Goal: Find specific fact: Find specific page/section

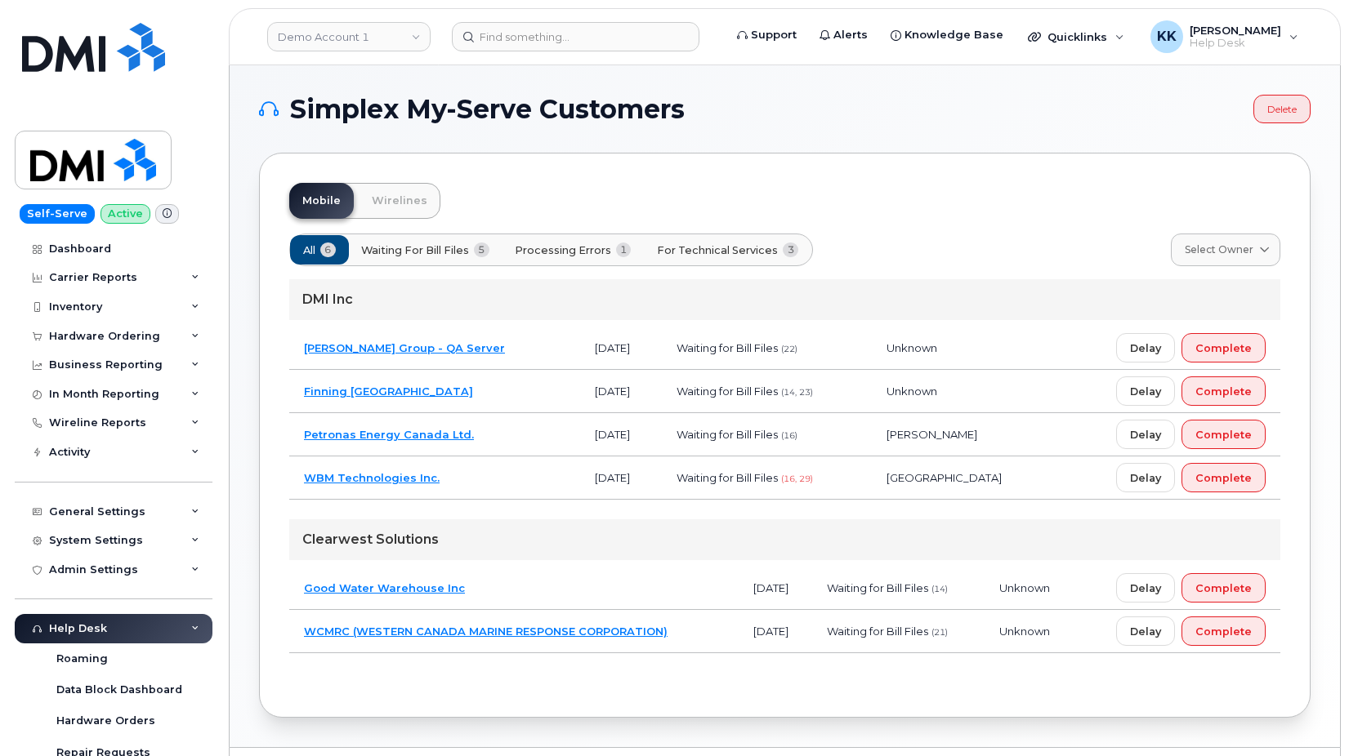
click at [709, 254] on span "For Technical Services" at bounding box center [717, 251] width 121 height 16
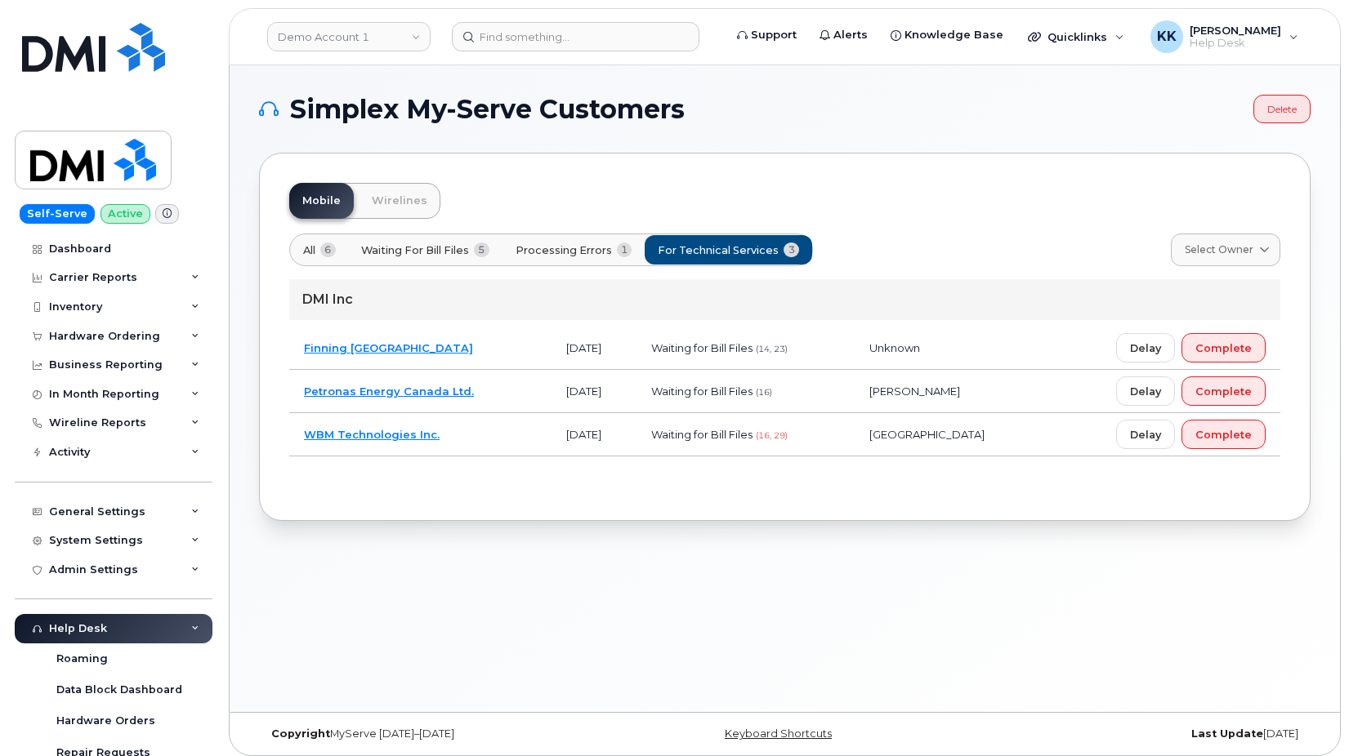
click at [569, 245] on span "Processing Errors" at bounding box center [563, 251] width 96 height 16
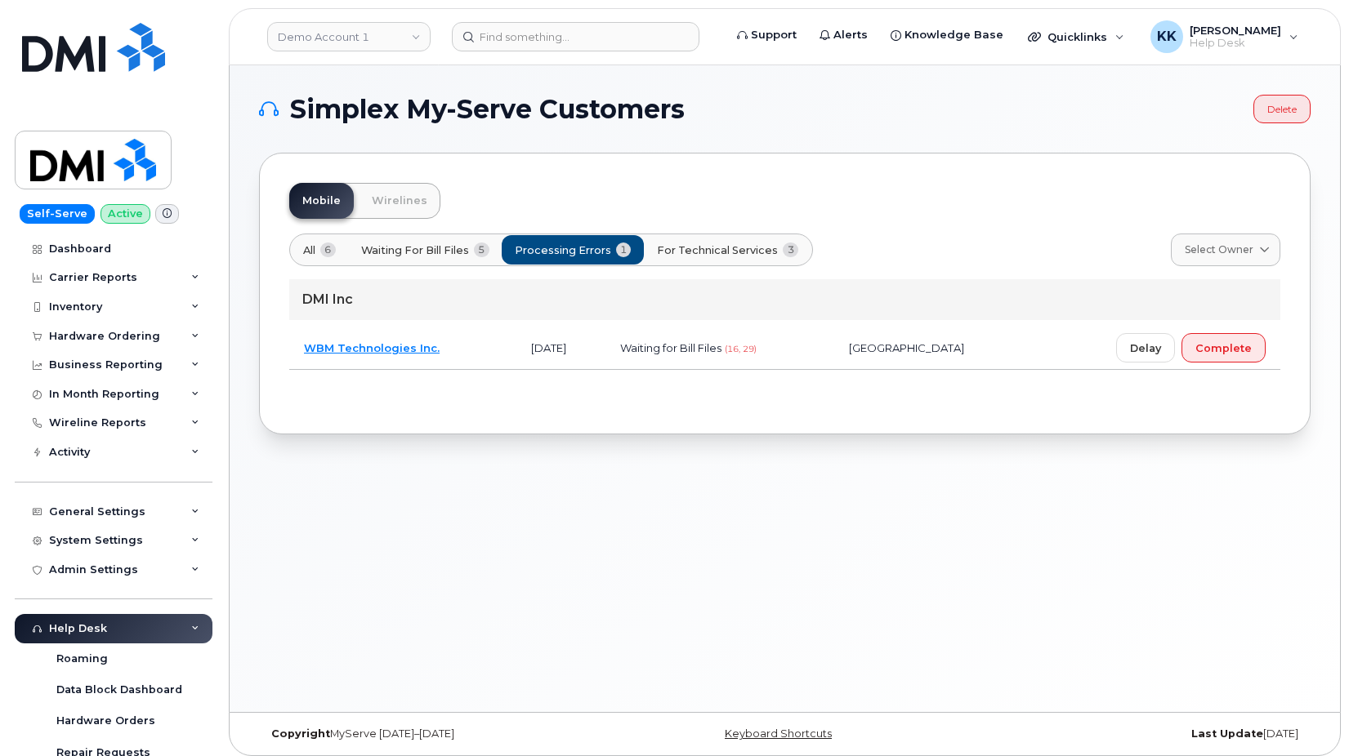
click at [685, 245] on span "For Technical Services" at bounding box center [717, 251] width 121 height 16
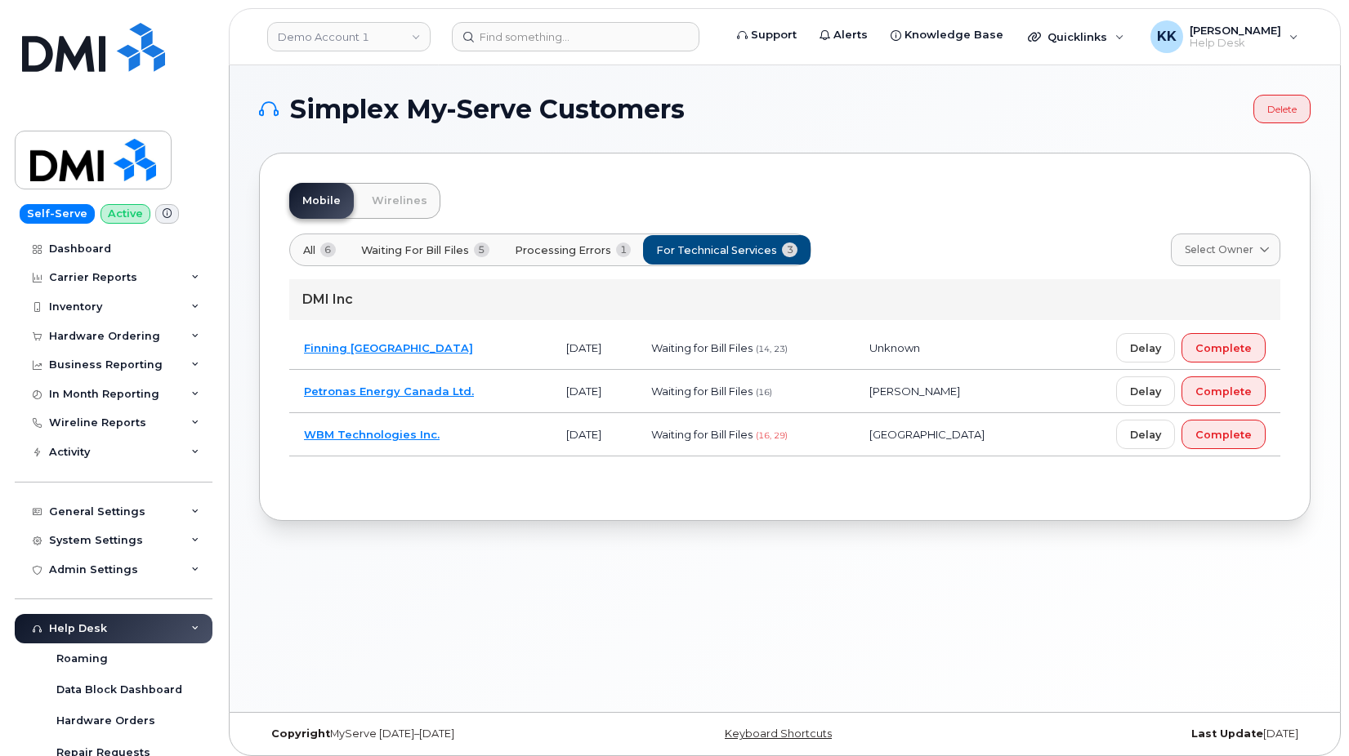
click at [496, 395] on td "Petronas Energy Canada Ltd." at bounding box center [420, 391] width 262 height 43
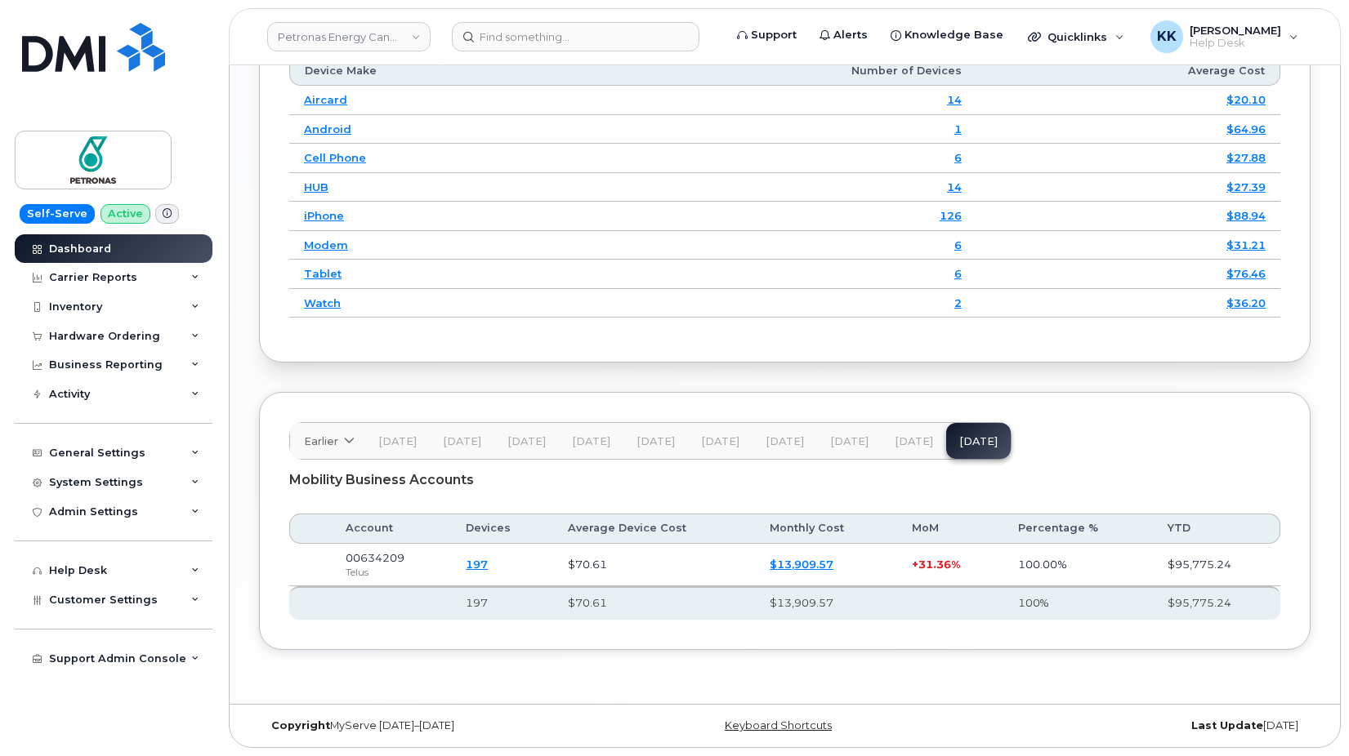
scroll to position [2161, 0]
click at [138, 607] on div "Customer Settings" at bounding box center [114, 600] width 198 height 29
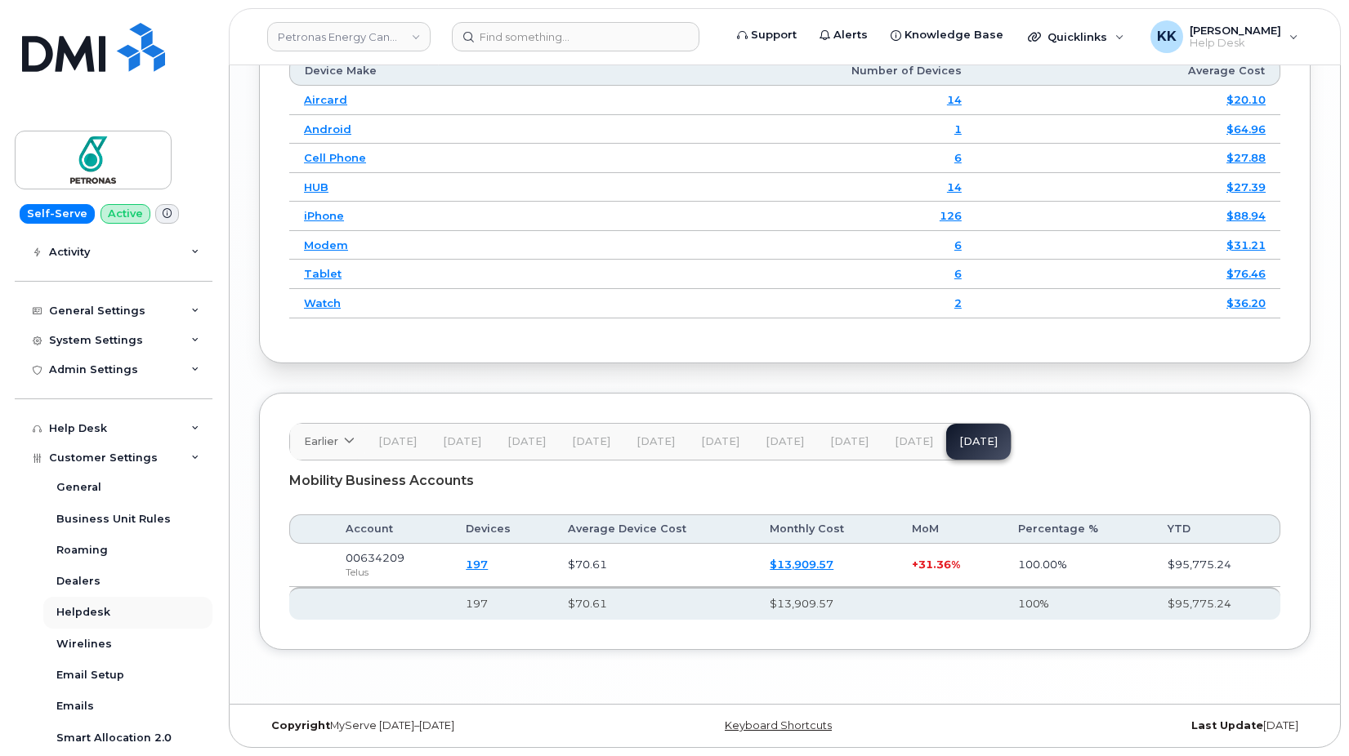
scroll to position [314, 0]
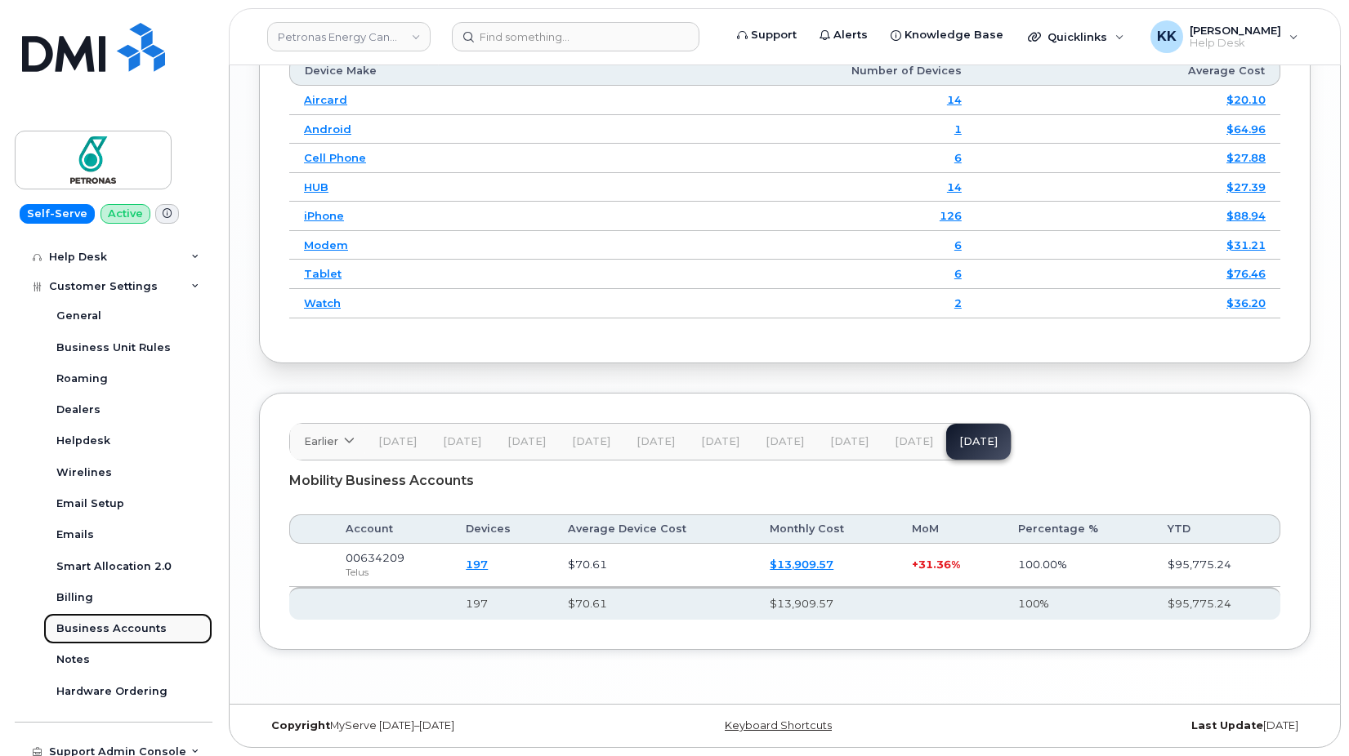
click at [111, 623] on div "Business Accounts" at bounding box center [111, 629] width 110 height 15
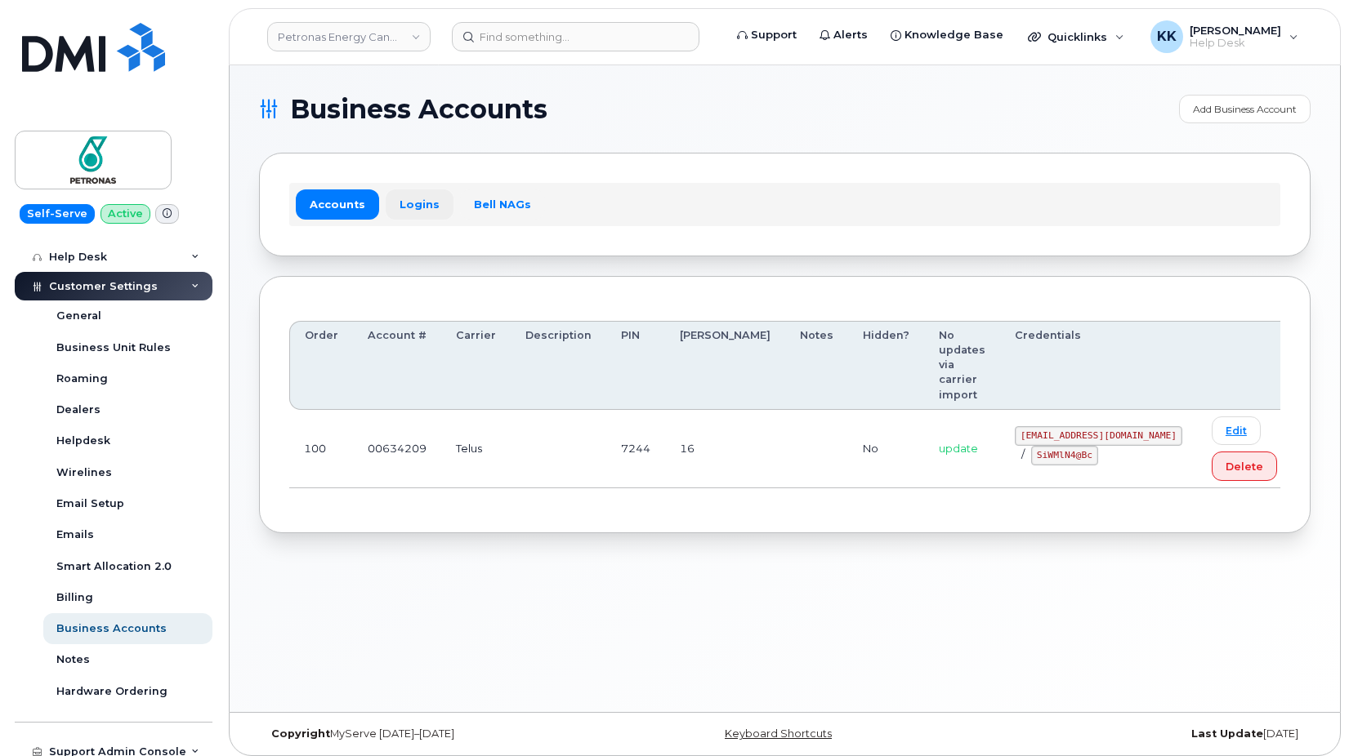
click at [407, 203] on link "Logins" at bounding box center [420, 204] width 68 height 29
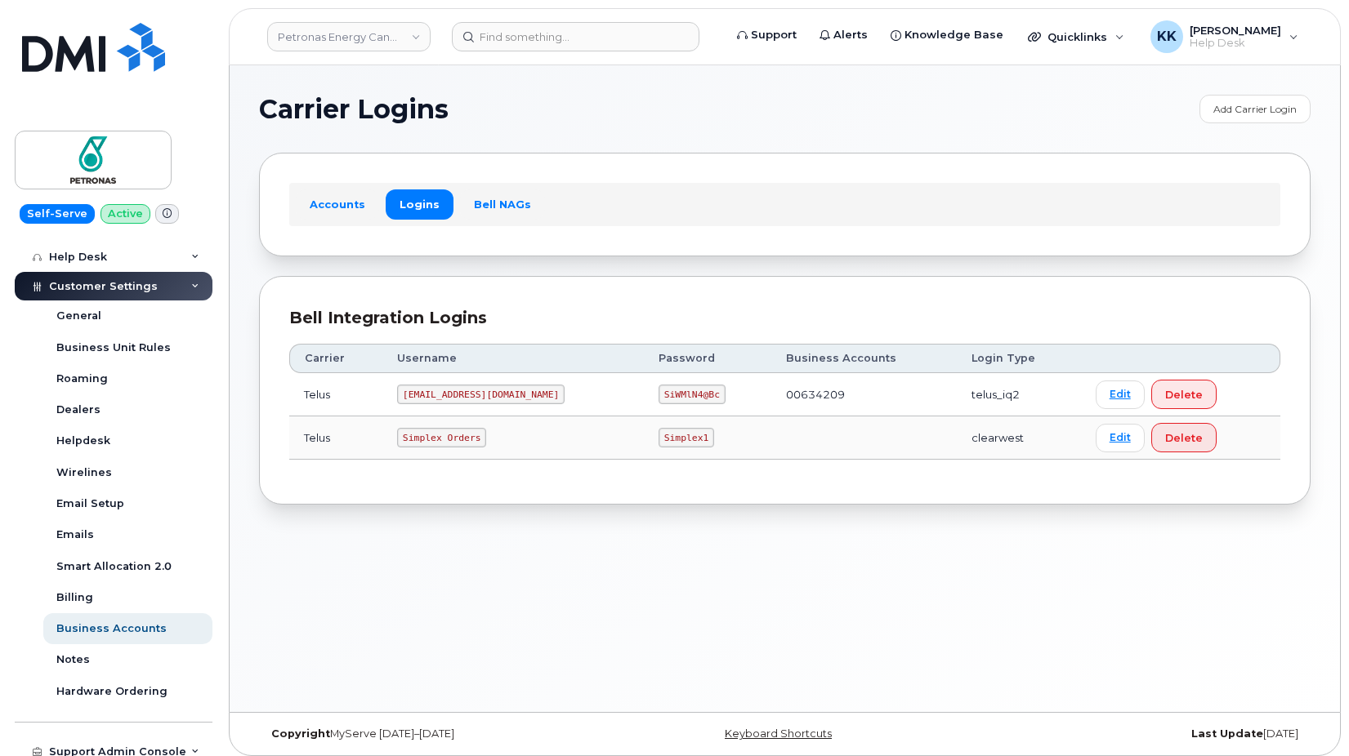
click at [470, 391] on code "634209@myserve.co" at bounding box center [480, 395] width 167 height 20
click at [658, 393] on code "SiWMlN4@Bc" at bounding box center [691, 395] width 67 height 20
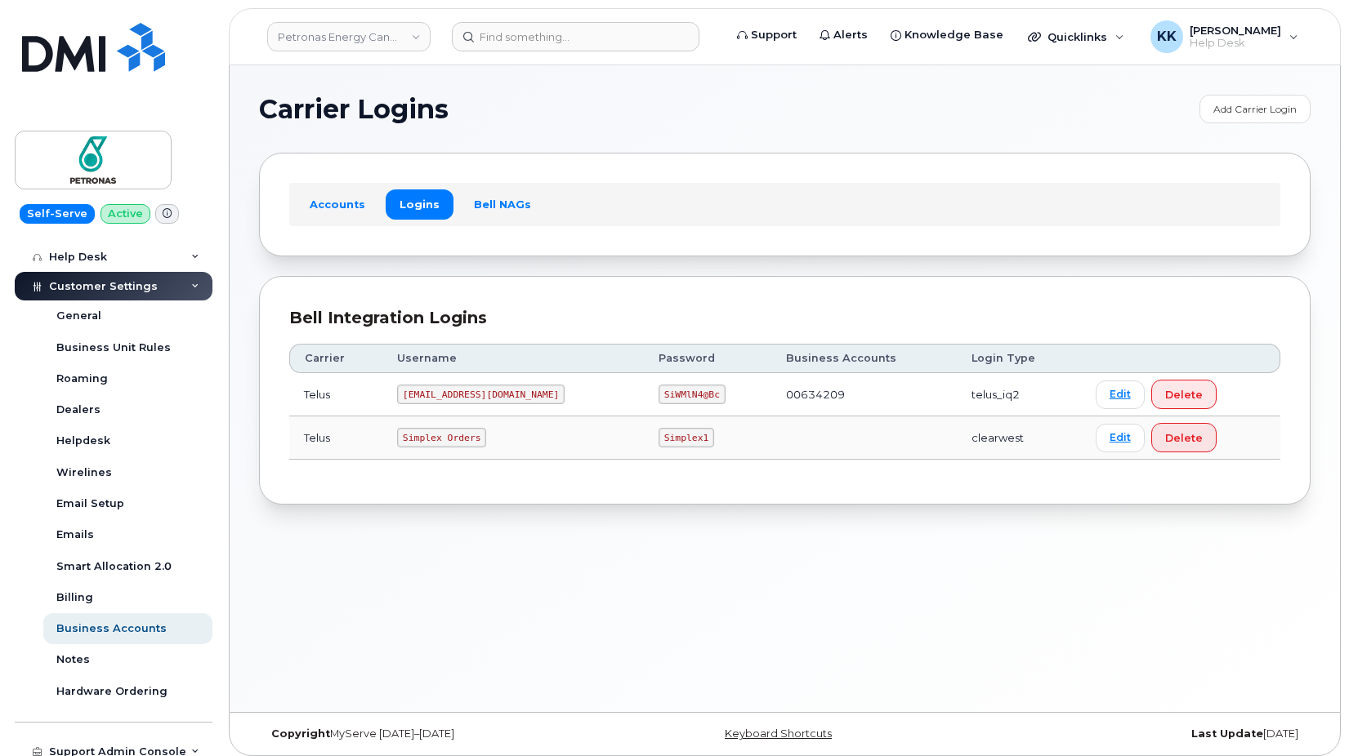
click at [658, 393] on code "SiWMlN4@Bc" at bounding box center [691, 395] width 67 height 20
